Goal: Book appointment/travel/reservation

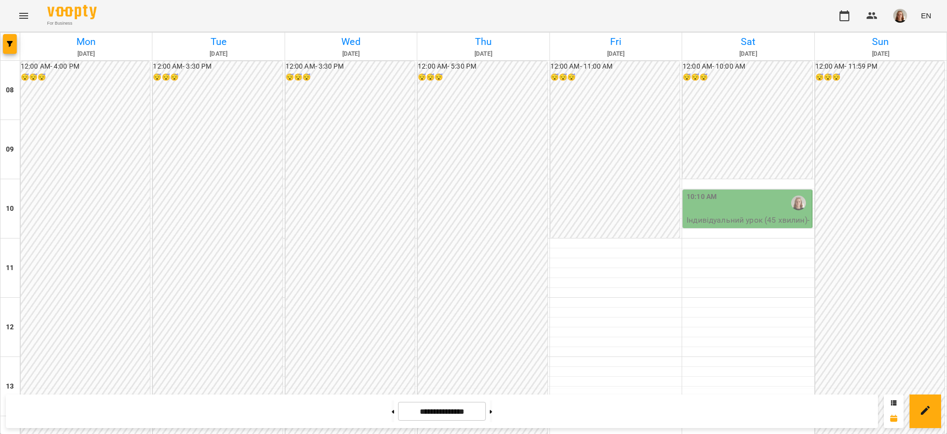
scroll to position [430, 0]
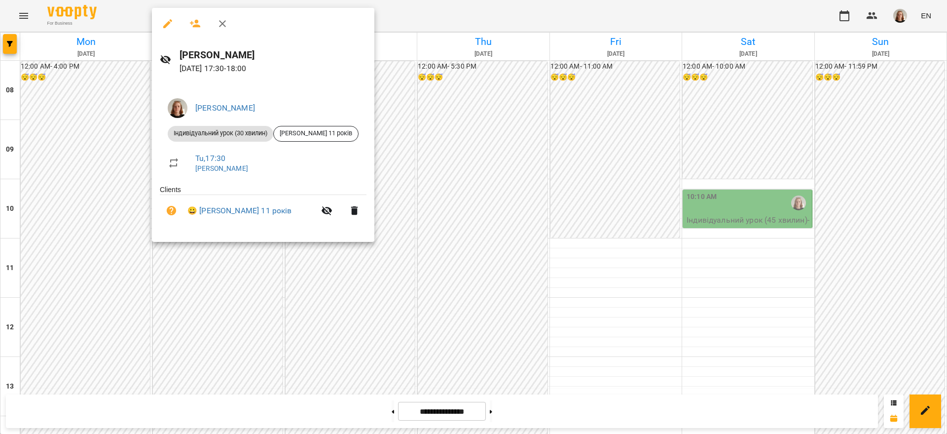
click at [533, 415] on div at bounding box center [473, 217] width 947 height 434
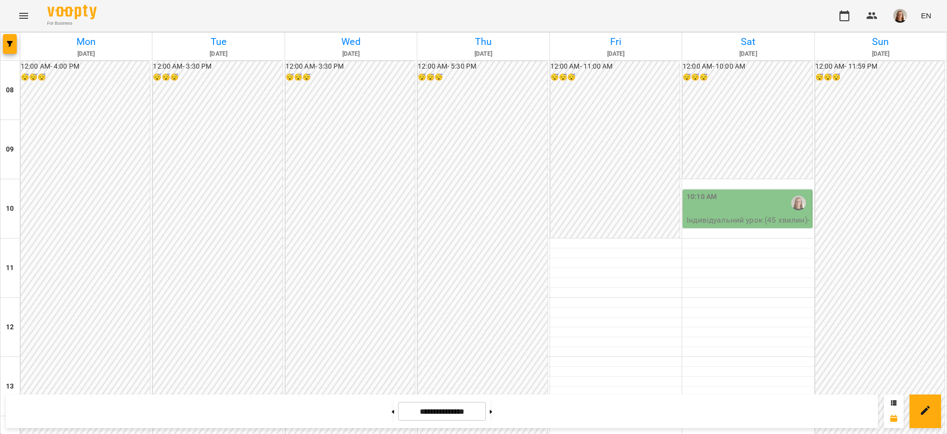
scroll to position [333, 0]
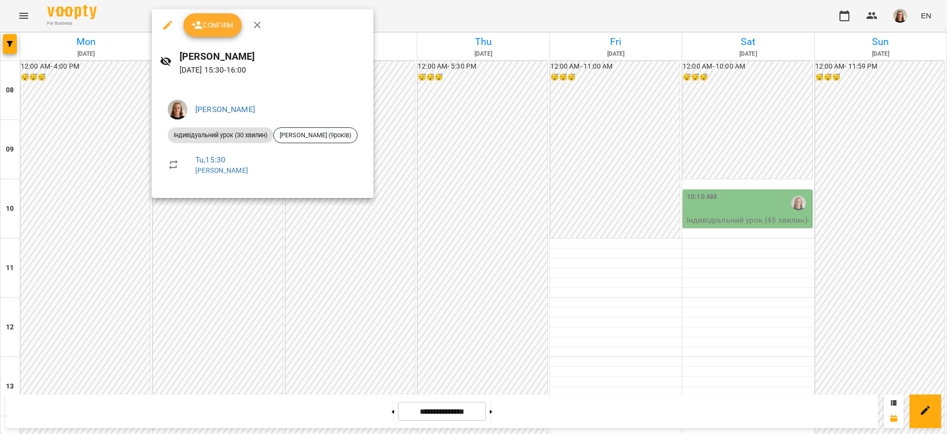
drag, startPoint x: 947, startPoint y: 209, endPoint x: 947, endPoint y: 235, distance: 26.1
click at [947, 235] on div at bounding box center [473, 217] width 947 height 434
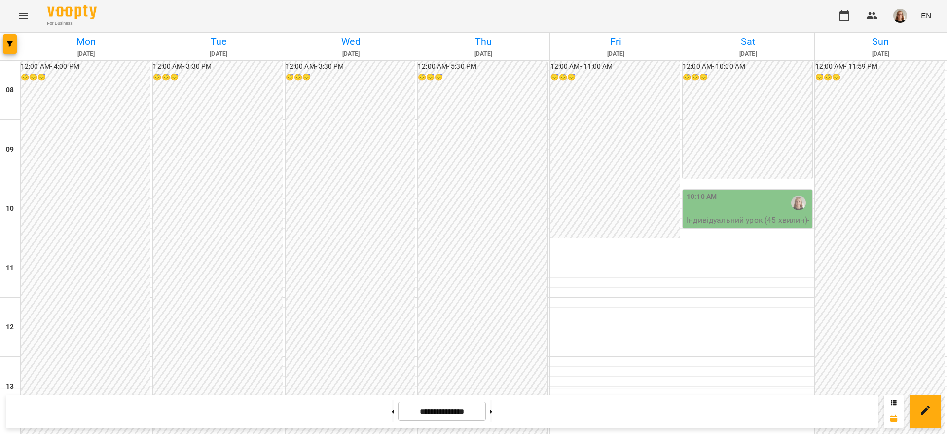
scroll to position [433, 0]
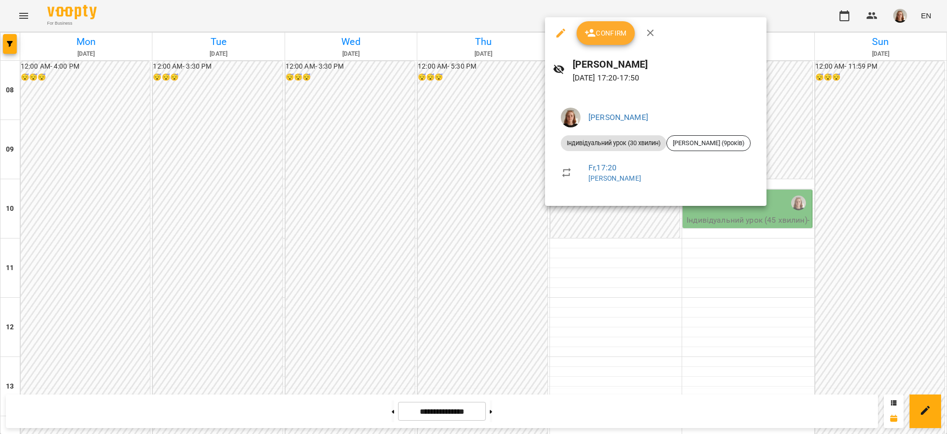
click at [947, 235] on div at bounding box center [473, 217] width 947 height 434
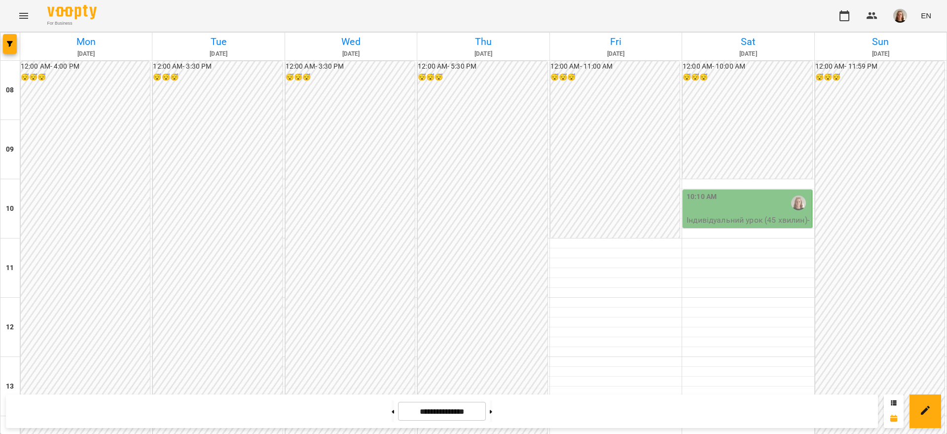
scroll to position [372, 0]
